Goal: Task Accomplishment & Management: Manage account settings

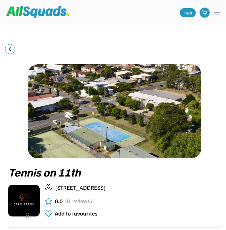
click at [215, 16] on button "menu" at bounding box center [217, 13] width 8 height 8
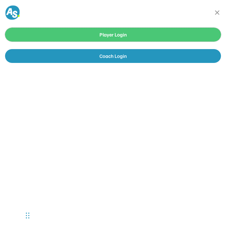
click at [158, 37] on button "Player Login" at bounding box center [112, 35] width 215 height 14
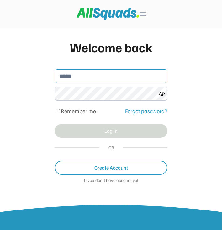
click at [132, 74] on input "email" at bounding box center [111, 76] width 113 height 14
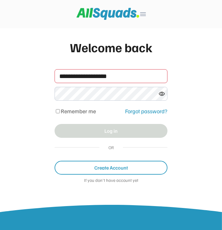
type input "**********"
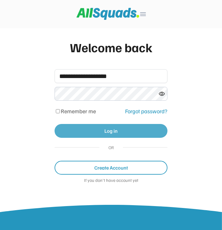
click at [141, 128] on button "Log in" at bounding box center [111, 131] width 113 height 14
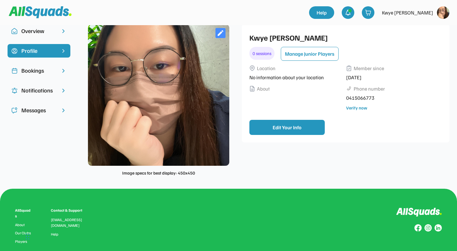
scroll to position [12, 0]
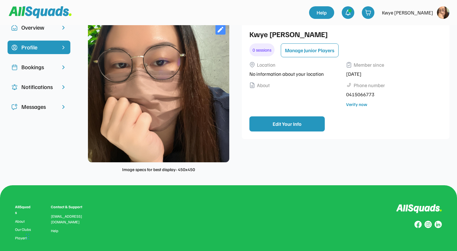
click at [36, 66] on div "Bookings" at bounding box center [38, 67] width 35 height 8
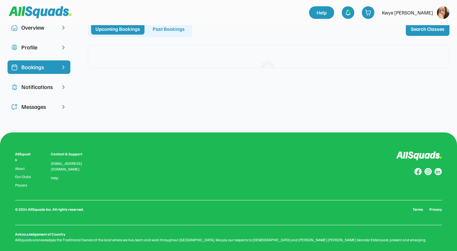
click at [174, 25] on div "Help menu Help Kwye Yee Mun" at bounding box center [228, 12] width 457 height 25
click at [174, 29] on div "Past Bookings" at bounding box center [168, 28] width 41 height 11
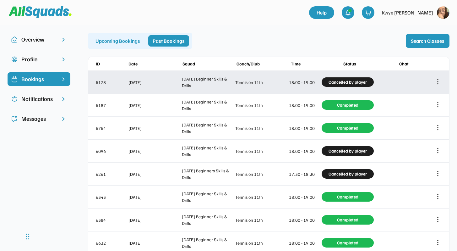
click at [227, 83] on icon at bounding box center [437, 81] width 7 height 7
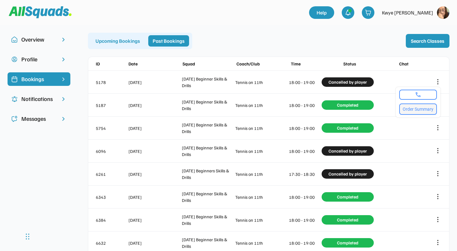
click at [227, 109] on button "Order Summary" at bounding box center [418, 108] width 38 height 11
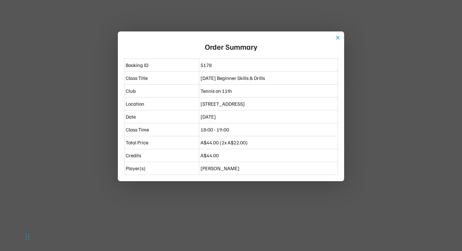
click at [227, 210] on div at bounding box center [231, 125] width 462 height 251
click at [227, 37] on button "close" at bounding box center [338, 38] width 6 height 6
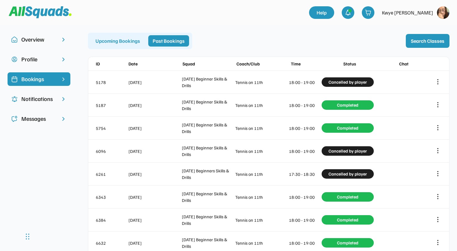
type textarea "****"
click at [227, 229] on div "6632 Jul 10, 2025 Thursday Beginner Skills & Drills Tennis on 11th 18:00 - 19:0…" at bounding box center [268, 242] width 361 height 23
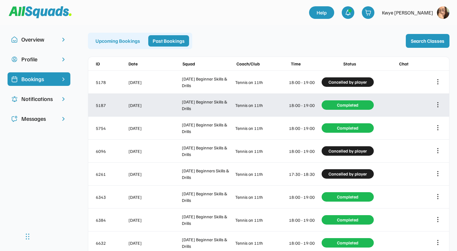
click at [227, 106] on icon at bounding box center [437, 104] width 7 height 7
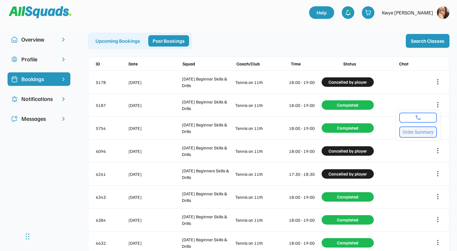
click at [227, 129] on button "Order Summary" at bounding box center [418, 131] width 38 height 11
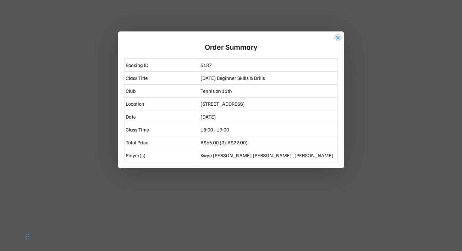
click at [227, 38] on button "close" at bounding box center [338, 38] width 6 height 6
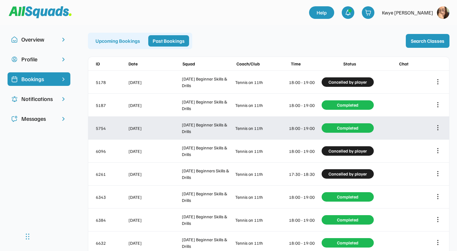
click at [227, 128] on icon at bounding box center [437, 127] width 7 height 7
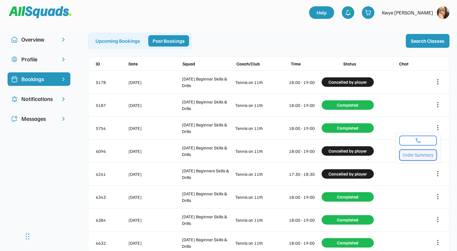
click at [227, 152] on button "Order Summary" at bounding box center [418, 154] width 38 height 11
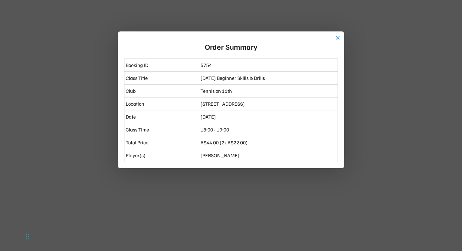
click at [227, 154] on div at bounding box center [231, 125] width 462 height 251
click at [227, 35] on button "close" at bounding box center [338, 38] width 6 height 6
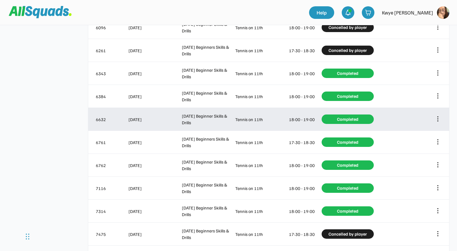
scroll to position [127, 0]
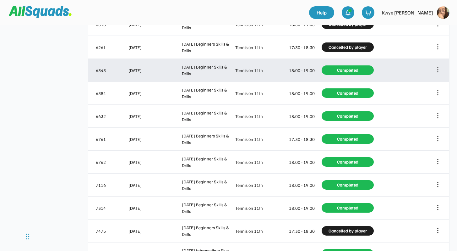
click at [227, 72] on icon at bounding box center [438, 70] width 0 height 4
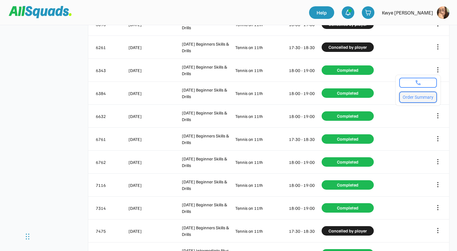
click at [227, 100] on button "Order Summary" at bounding box center [418, 96] width 38 height 11
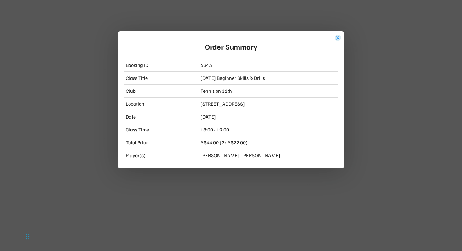
click at [227, 38] on button "close" at bounding box center [338, 38] width 6 height 6
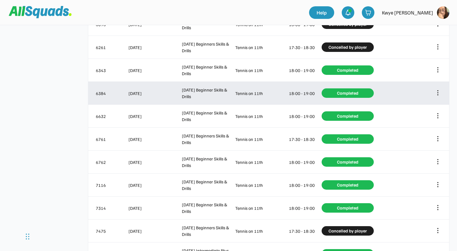
click at [227, 93] on icon at bounding box center [438, 93] width 0 height 4
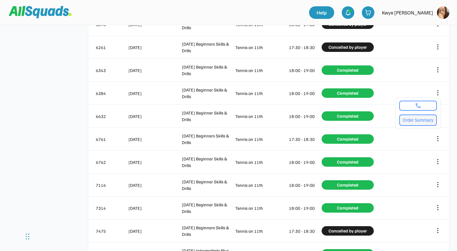
click at [227, 122] on button "Order Summary" at bounding box center [418, 119] width 38 height 11
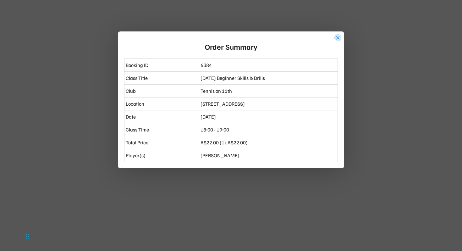
click at [227, 36] on button "close" at bounding box center [338, 38] width 6 height 6
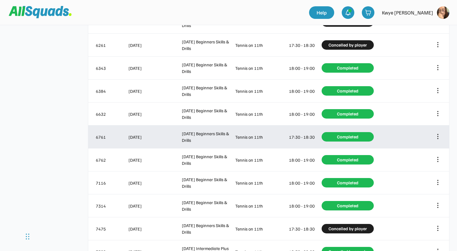
scroll to position [129, 0]
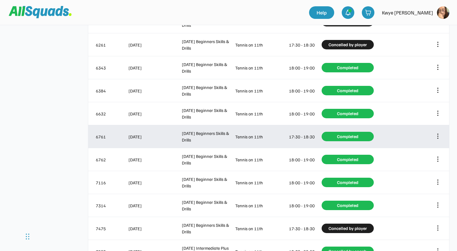
click at [227, 135] on icon at bounding box center [437, 136] width 7 height 7
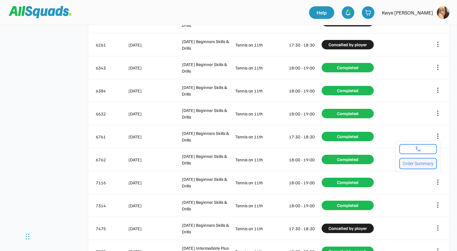
click at [227, 165] on button "Order Summary" at bounding box center [418, 163] width 38 height 11
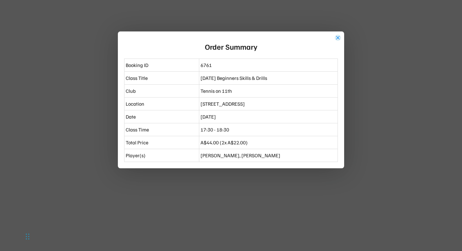
click at [227, 35] on button "close" at bounding box center [338, 38] width 6 height 6
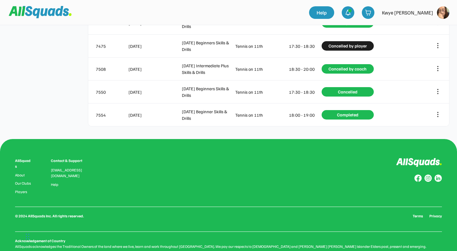
scroll to position [325, 0]
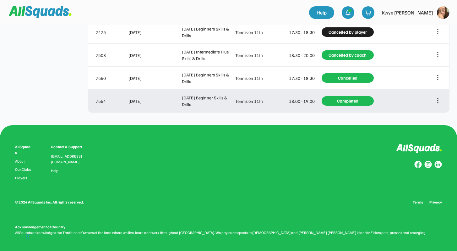
click at [227, 101] on div at bounding box center [438, 101] width 8 height 8
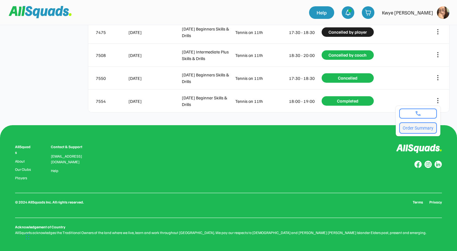
click at [227, 129] on button "Order Summary" at bounding box center [418, 127] width 38 height 11
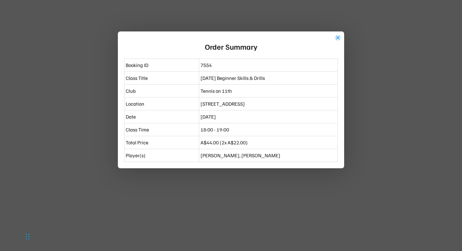
click at [227, 35] on button "close" at bounding box center [338, 38] width 6 height 6
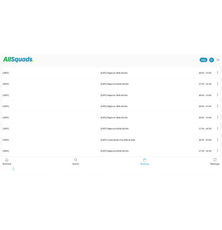
scroll to position [340, 0]
